Goal: Task Accomplishment & Management: Manage account settings

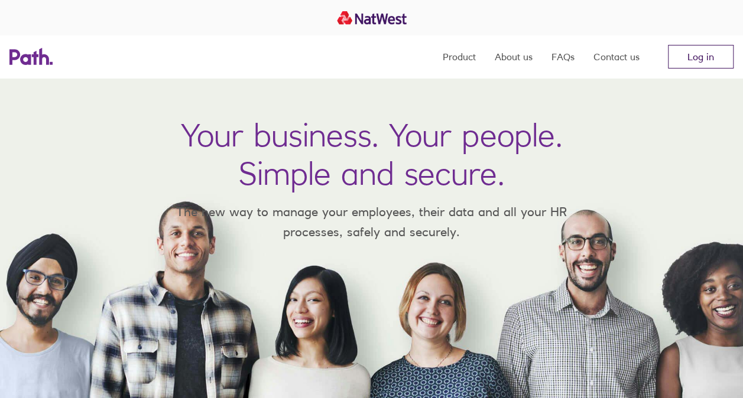
click at [710, 62] on link "Log in" at bounding box center [701, 57] width 66 height 24
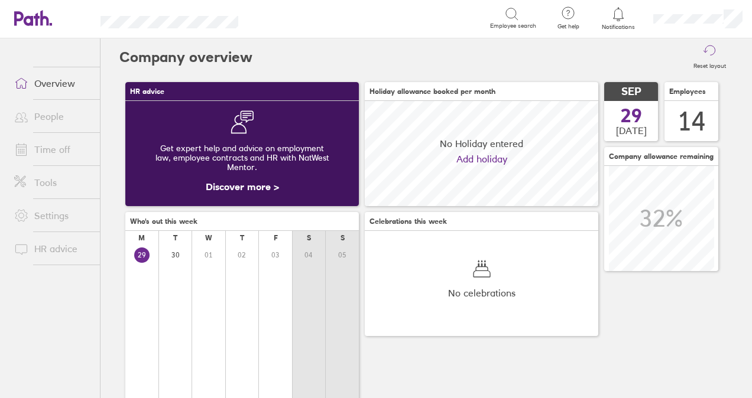
scroll to position [105, 233]
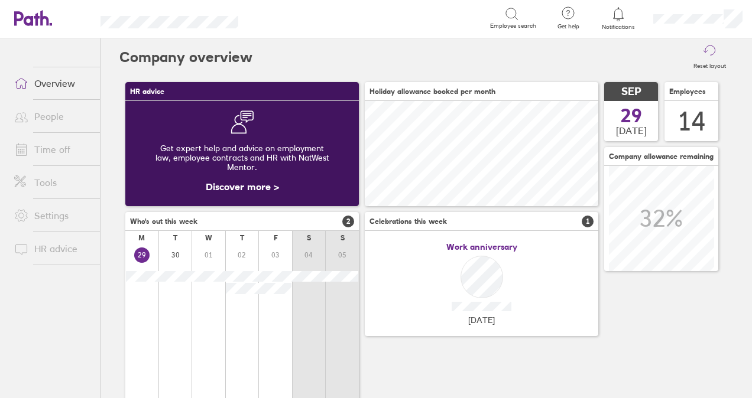
click at [60, 116] on link "People" at bounding box center [52, 117] width 95 height 24
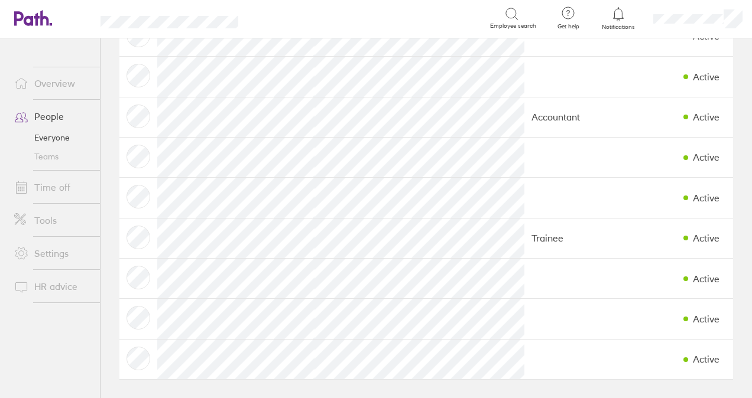
scroll to position [113, 0]
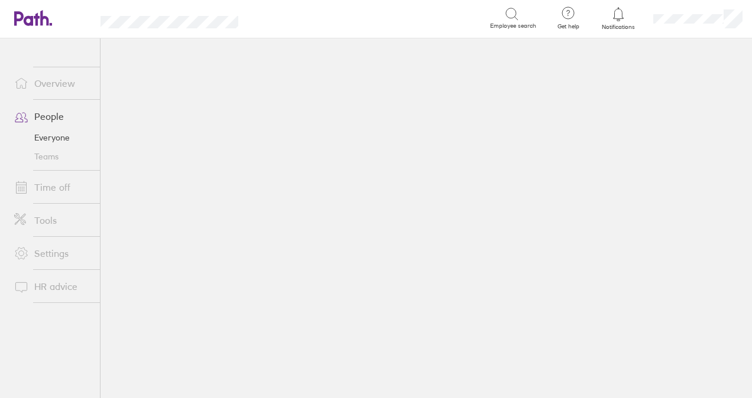
click at [236, 174] on main at bounding box center [425, 218] width 651 height 360
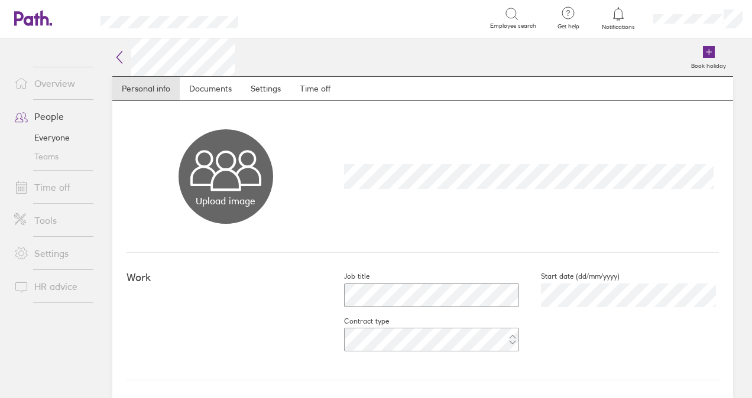
click at [57, 184] on link "Time off" at bounding box center [52, 187] width 95 height 24
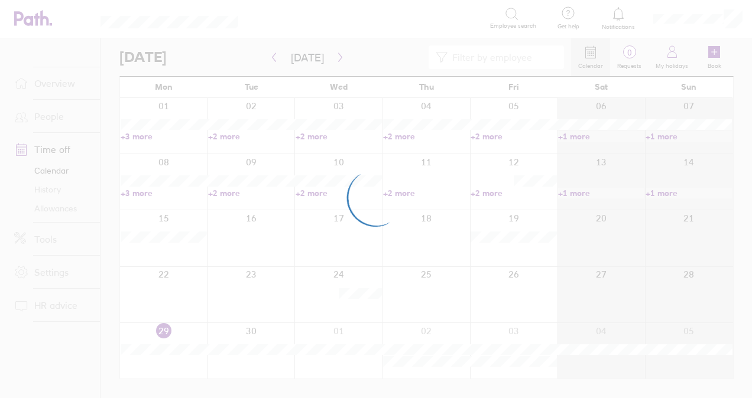
click at [53, 207] on div at bounding box center [376, 199] width 752 height 398
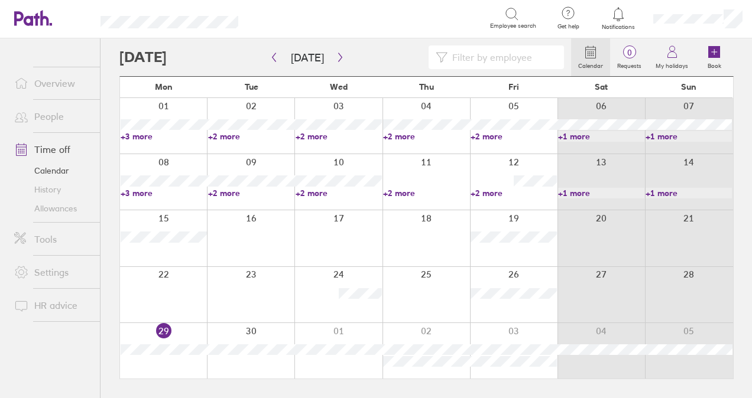
click at [69, 207] on link "Allowances" at bounding box center [52, 208] width 95 height 19
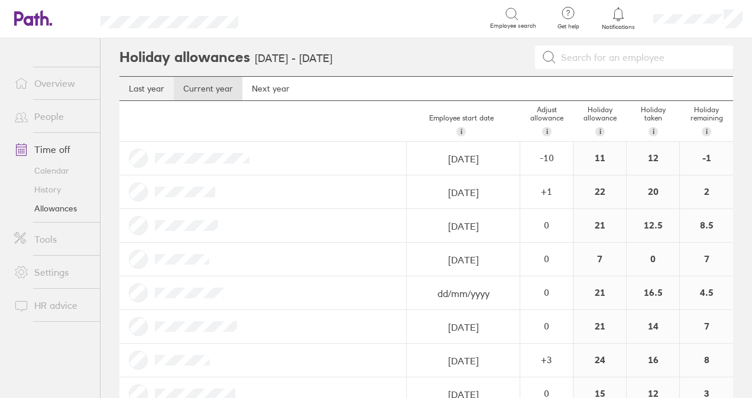
click at [157, 91] on link "Last year" at bounding box center [146, 89] width 54 height 24
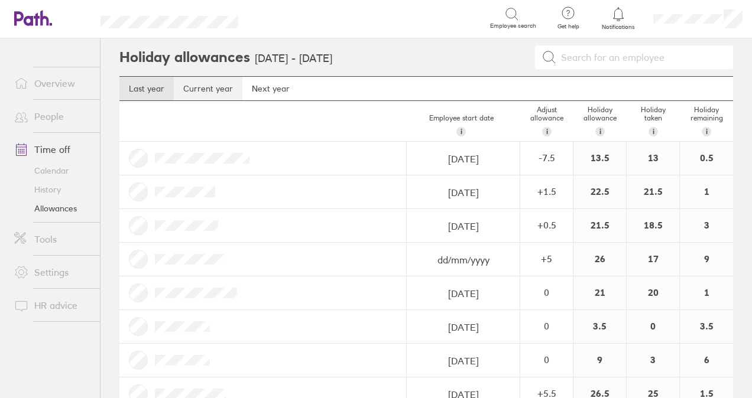
click at [197, 93] on link "Current year" at bounding box center [208, 89] width 69 height 24
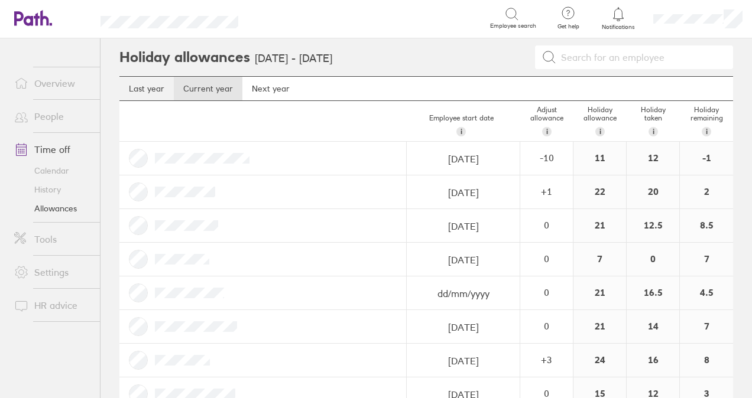
click at [161, 89] on link "Last year" at bounding box center [146, 89] width 54 height 24
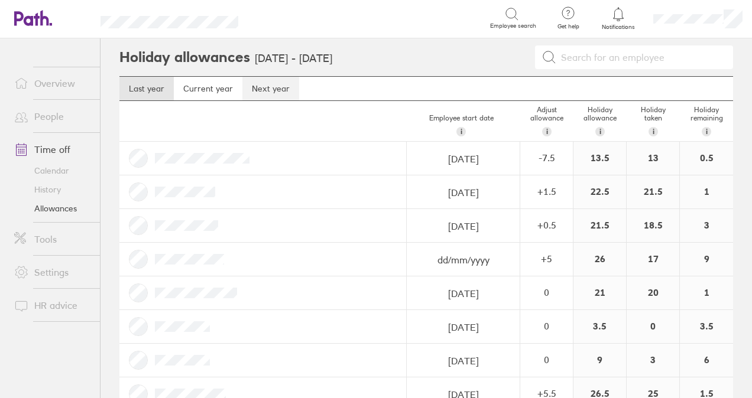
click at [266, 86] on link "Next year" at bounding box center [270, 89] width 57 height 24
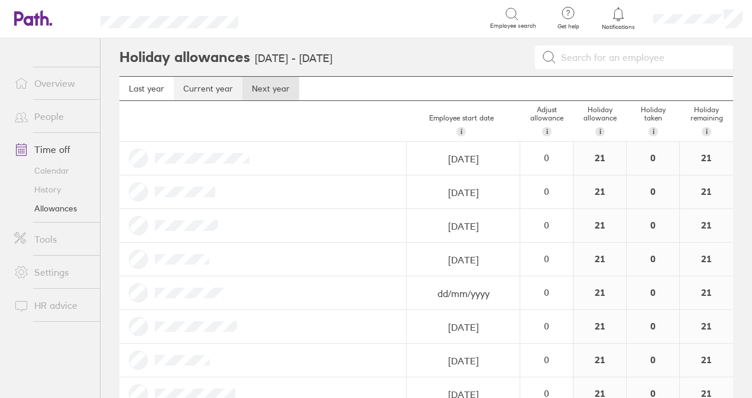
click at [217, 86] on link "Current year" at bounding box center [208, 89] width 69 height 24
